Goal: Check status

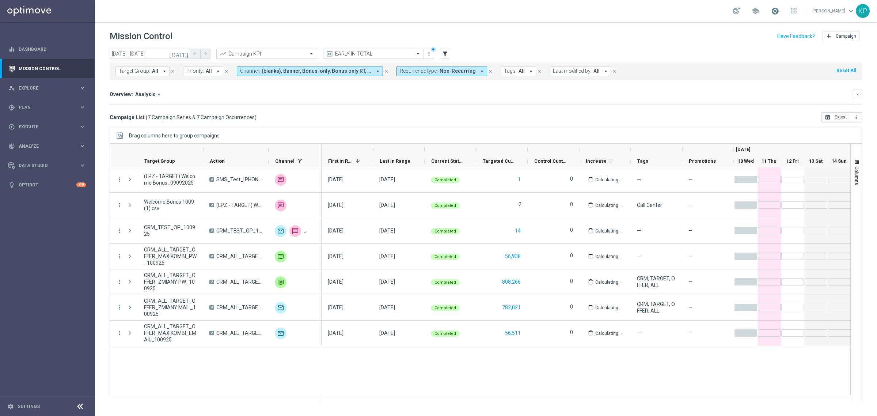
click at [771, 13] on span at bounding box center [775, 11] width 8 height 8
